Goal: Information Seeking & Learning: Learn about a topic

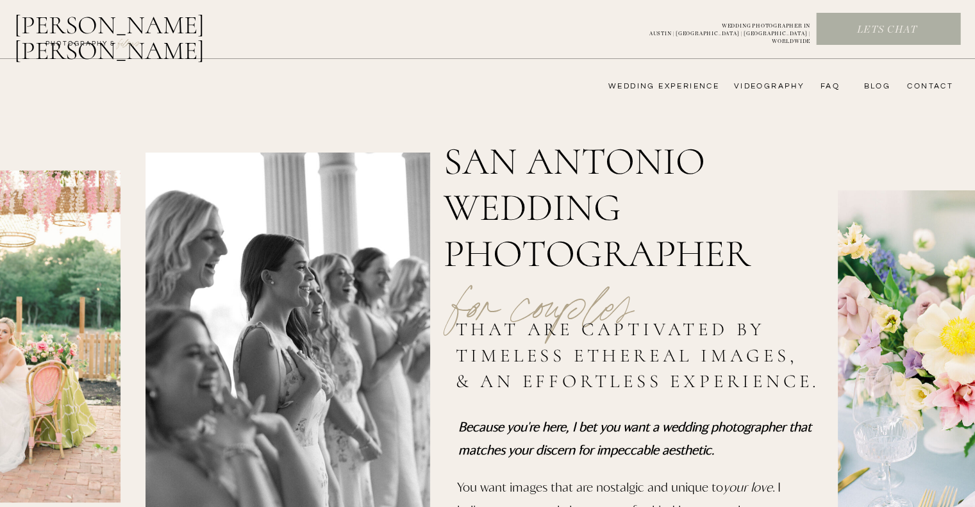
click at [675, 83] on nav "wedding experience" at bounding box center [654, 86] width 129 height 10
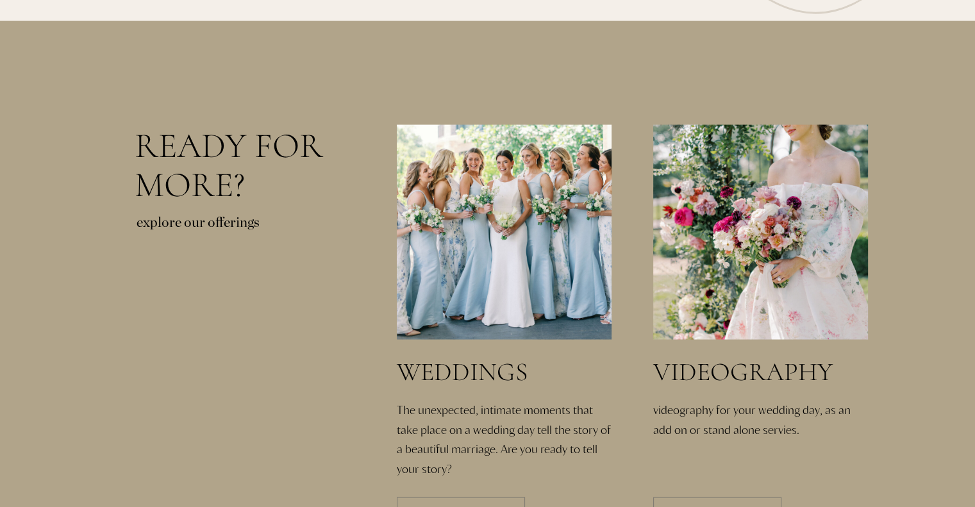
scroll to position [2707, 0]
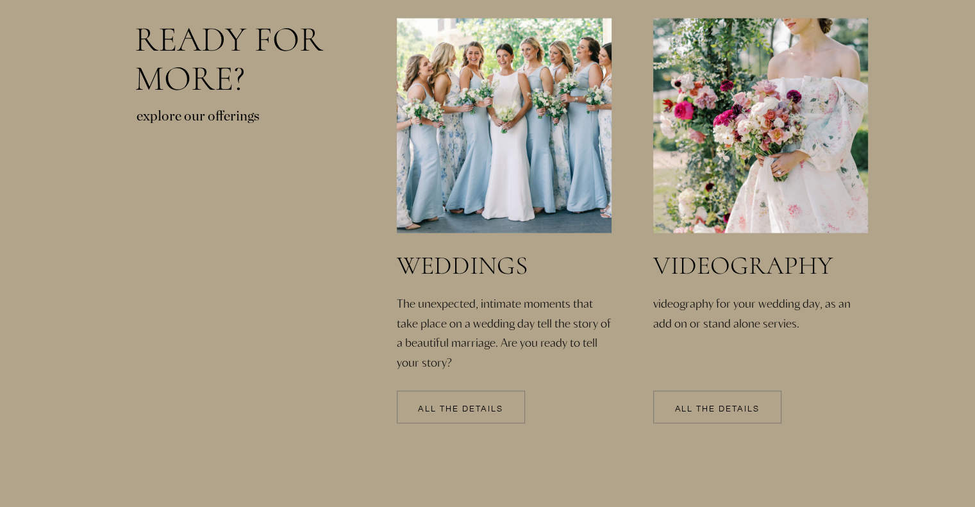
click at [450, 407] on p "All the details" at bounding box center [461, 409] width 128 height 9
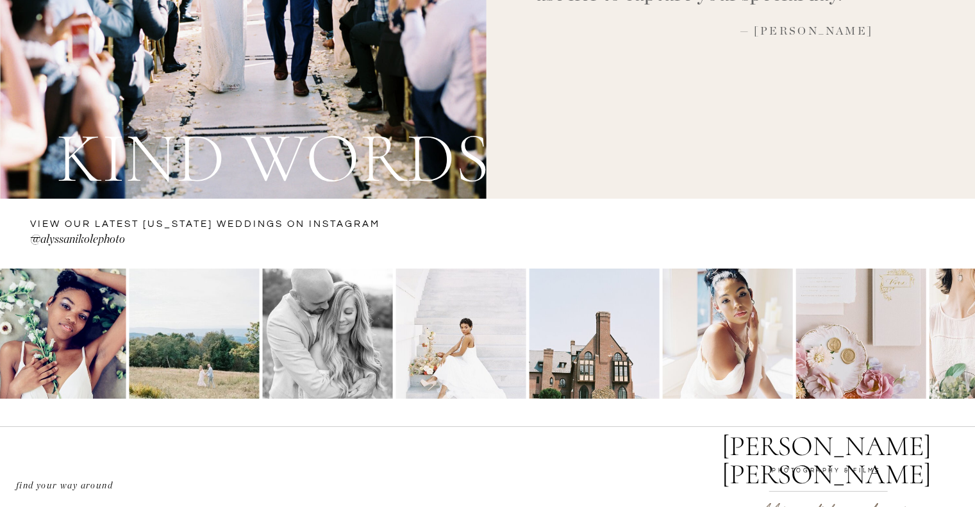
scroll to position [4800, 0]
